Goal: Find specific page/section: Find specific page/section

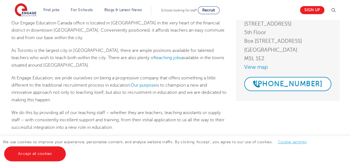
scroll to position [83, 0]
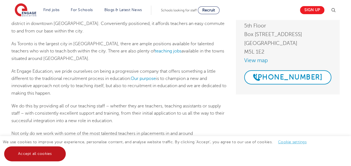
click at [49, 152] on link "Accept all cookies" at bounding box center [35, 153] width 62 height 15
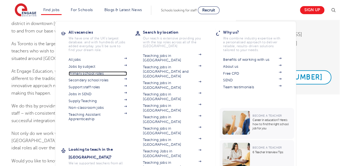
click at [96, 72] on link "Primary school roles" at bounding box center [97, 73] width 58 height 4
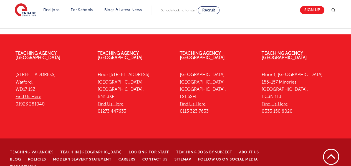
scroll to position [593, 0]
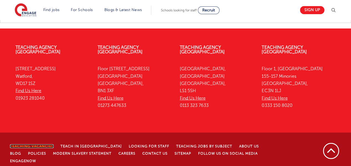
click at [45, 144] on link "Teaching Vacancies" at bounding box center [32, 146] width 44 height 4
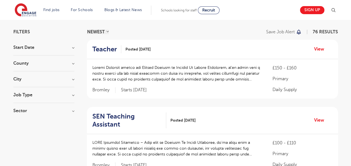
scroll to position [55, 0]
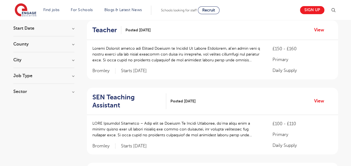
click at [72, 45] on h3 "County" at bounding box center [43, 44] width 61 height 4
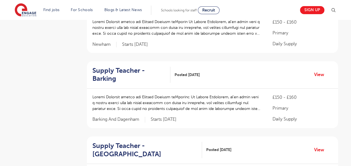
scroll to position [305, 0]
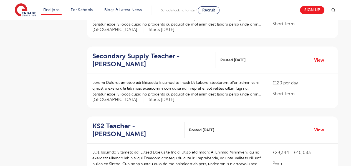
scroll to position [527, 0]
